Goal: Information Seeking & Learning: Find specific fact

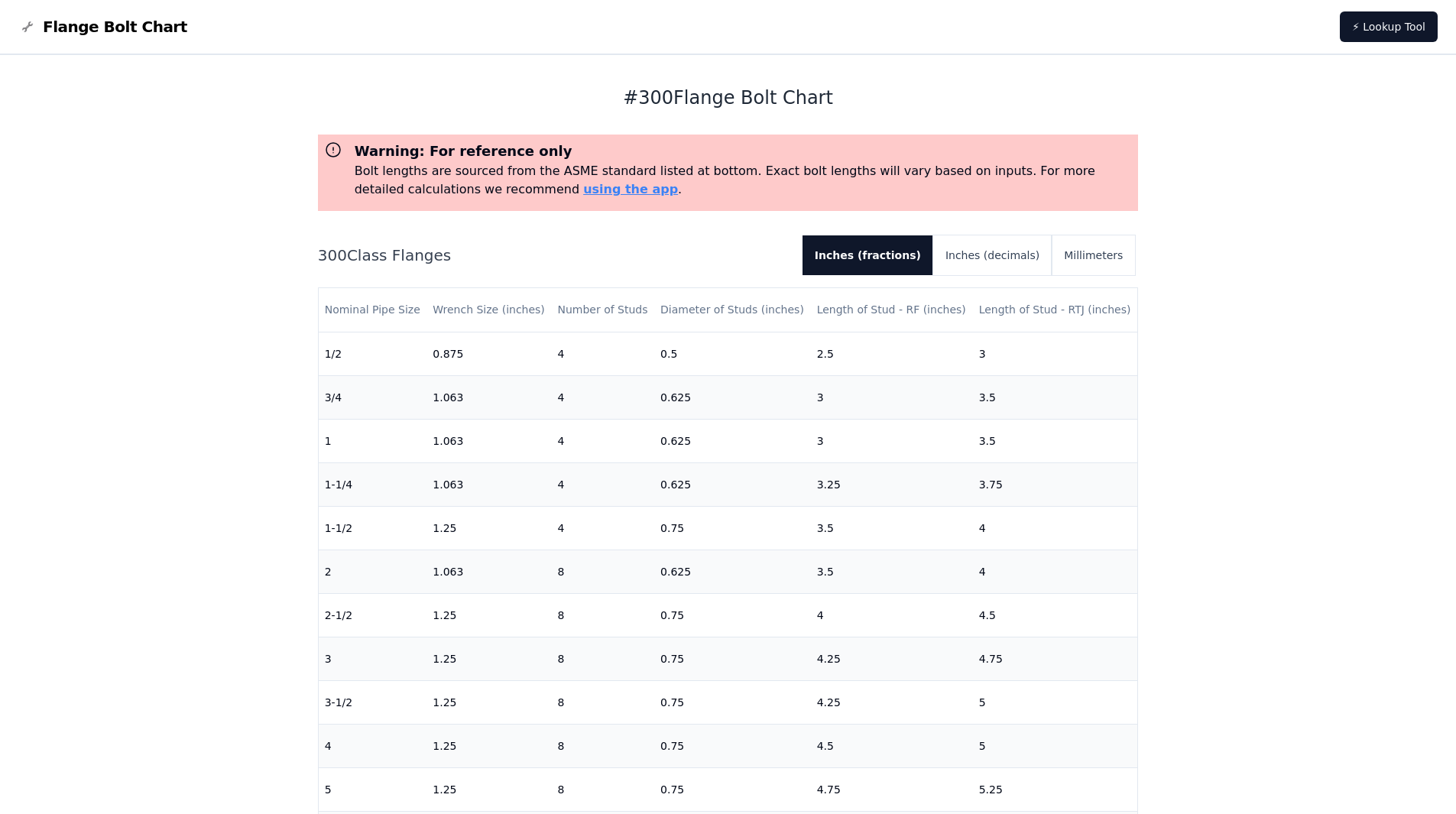
drag, startPoint x: 207, startPoint y: 0, endPoint x: 744, endPoint y: 38, distance: 538.3
click at [744, 38] on nav "Flange Bolt Chart ⚡ Lookup Tool" at bounding box center [728, 27] width 1456 height 55
